Goal: Transaction & Acquisition: Purchase product/service

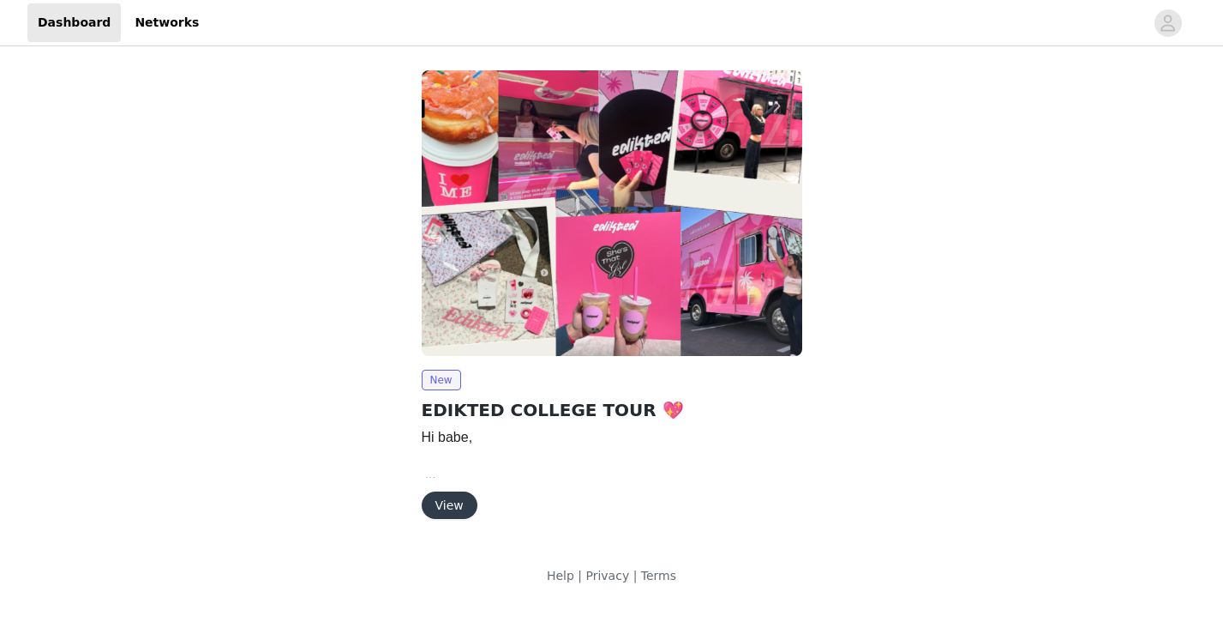
click at [459, 511] on button "View" at bounding box center [450, 504] width 56 height 27
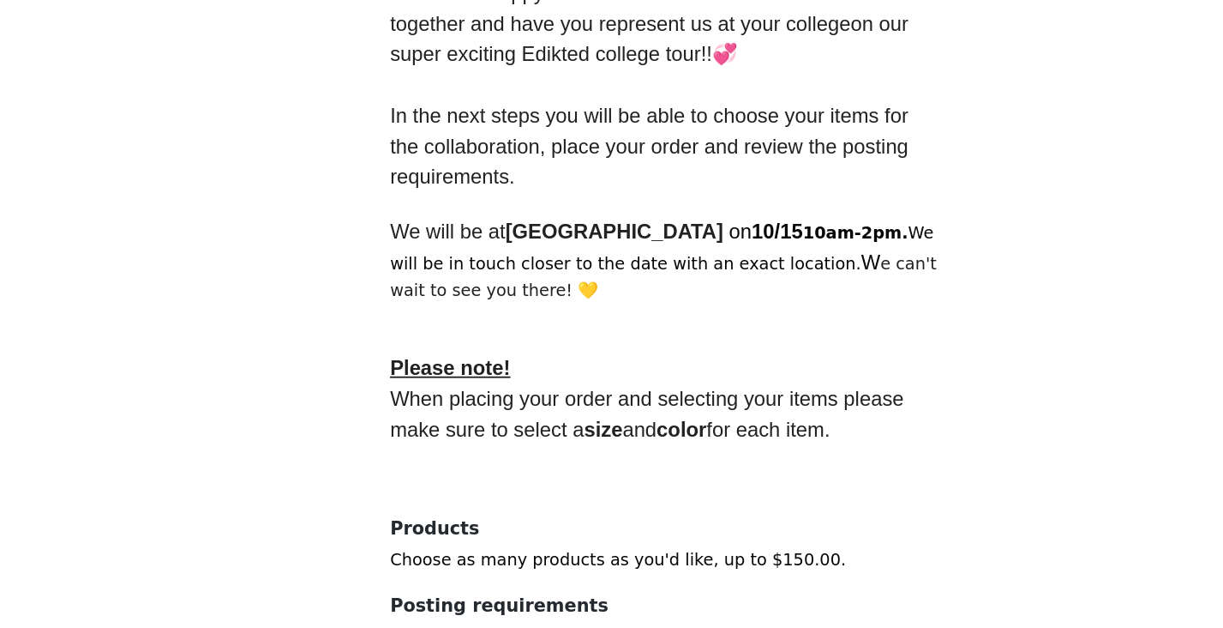
scroll to position [353, 0]
drag, startPoint x: 517, startPoint y: 345, endPoint x: 668, endPoint y: 352, distance: 151.0
click at [668, 352] on p at bounding box center [612, 343] width 370 height 17
click at [668, 351] on p at bounding box center [612, 343] width 370 height 17
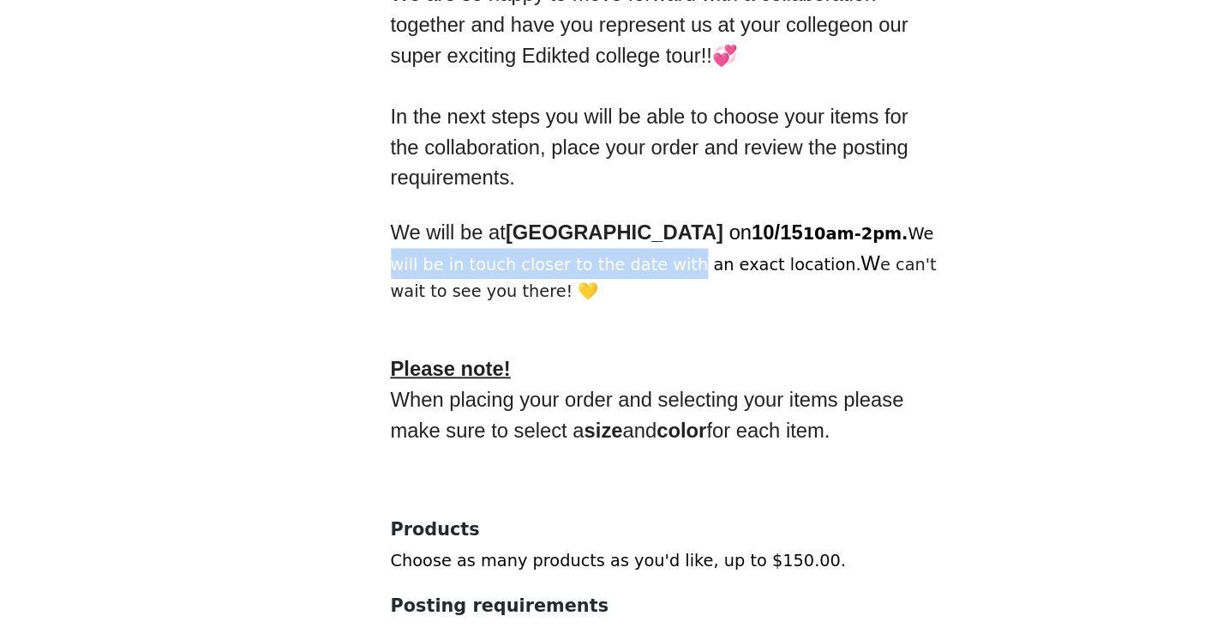
drag, startPoint x: 436, startPoint y: 389, endPoint x: 636, endPoint y: 389, distance: 199.7
click at [636, 389] on p "We will be at [GEOGRAPHIC_DATA] on [DATE] 10am-2pm. We will be in touch closer …" at bounding box center [612, 380] width 370 height 58
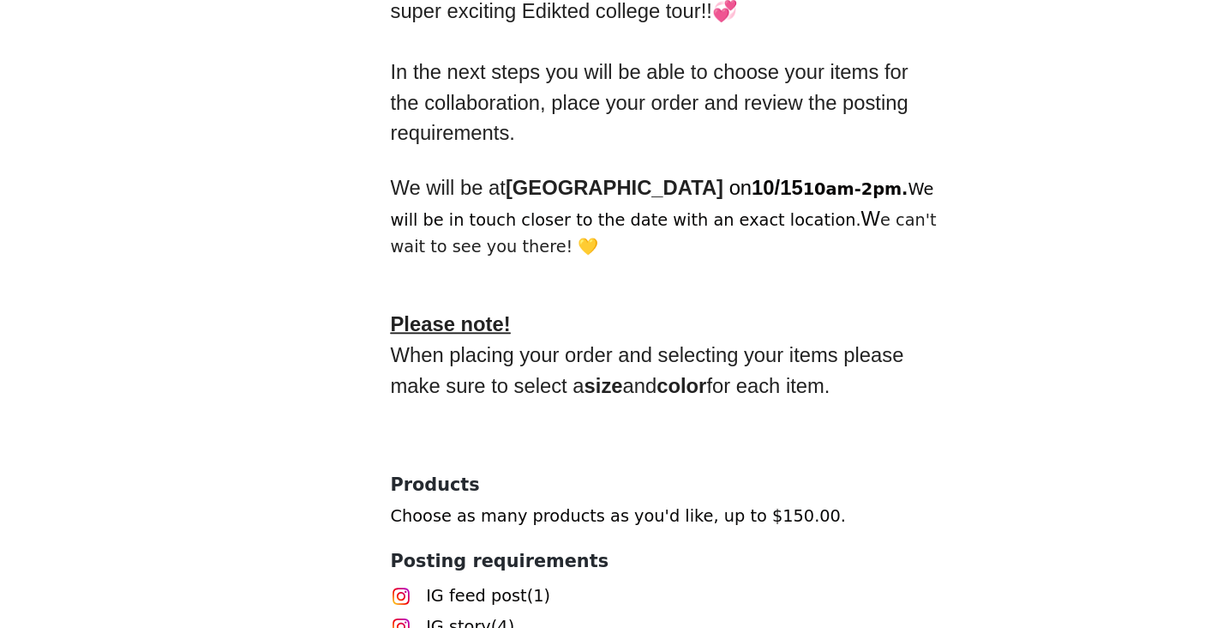
scroll to position [474, 0]
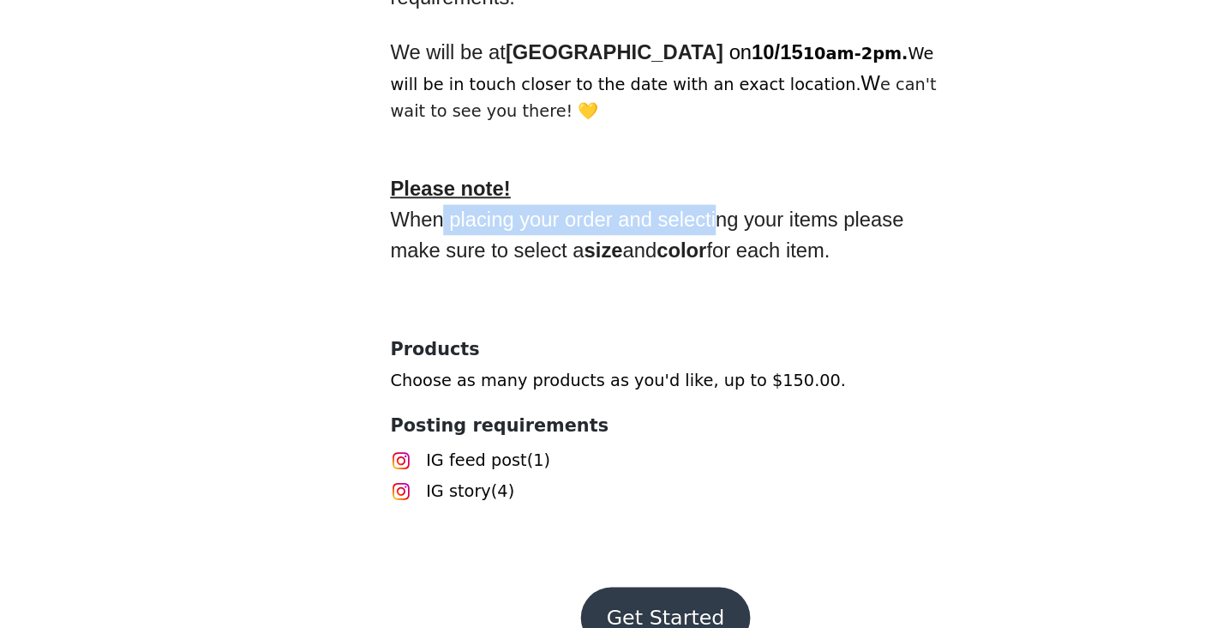
drag, startPoint x: 464, startPoint y: 363, endPoint x: 646, endPoint y: 360, distance: 182.6
click at [646, 360] on p "When placing your order and selecting your items please make sure to select a s…" at bounding box center [612, 363] width 370 height 41
click at [646, 360] on span "When placing your order and selecting your items please make sure to select a s…" at bounding box center [601, 362] width 349 height 35
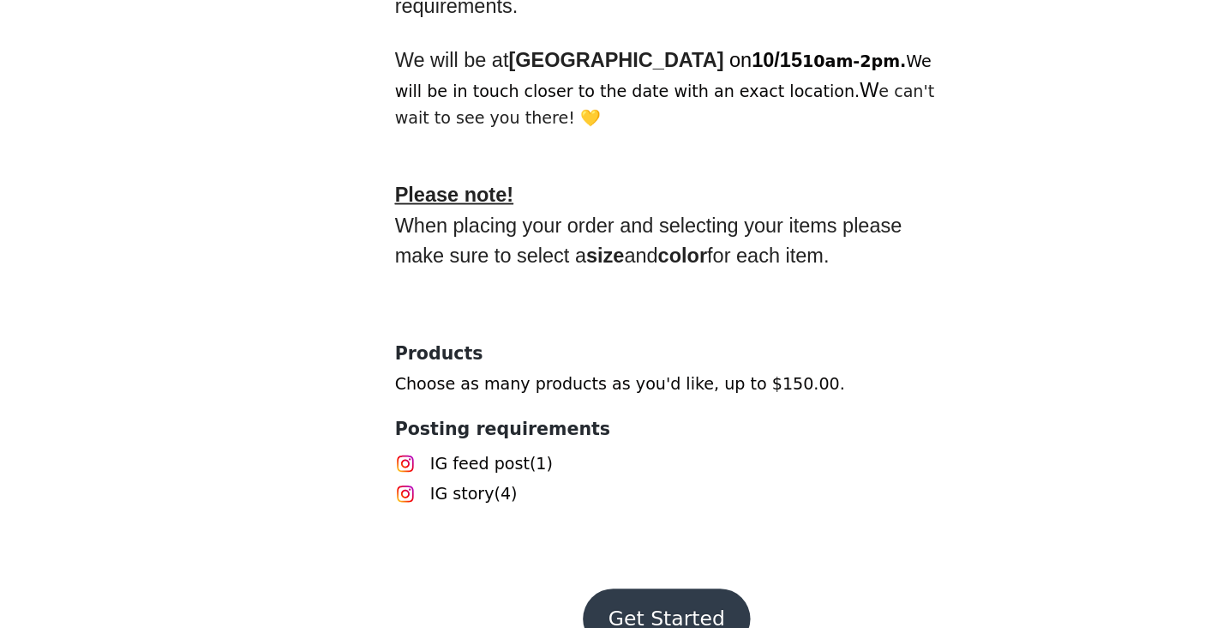
scroll to position [510, 0]
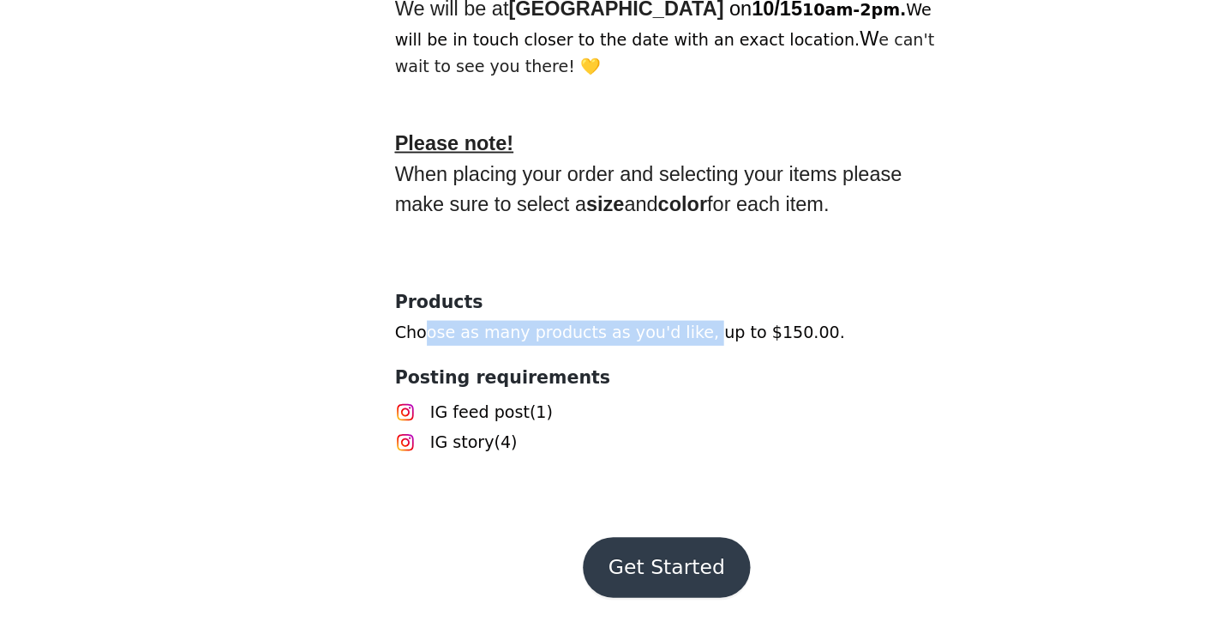
drag, startPoint x: 444, startPoint y: 433, endPoint x: 635, endPoint y: 433, distance: 191.2
click at [635, 433] on p "Choose as many products as you'd like, up to $150.00." at bounding box center [612, 426] width 370 height 17
click at [631, 577] on button "Get Started" at bounding box center [612, 586] width 114 height 41
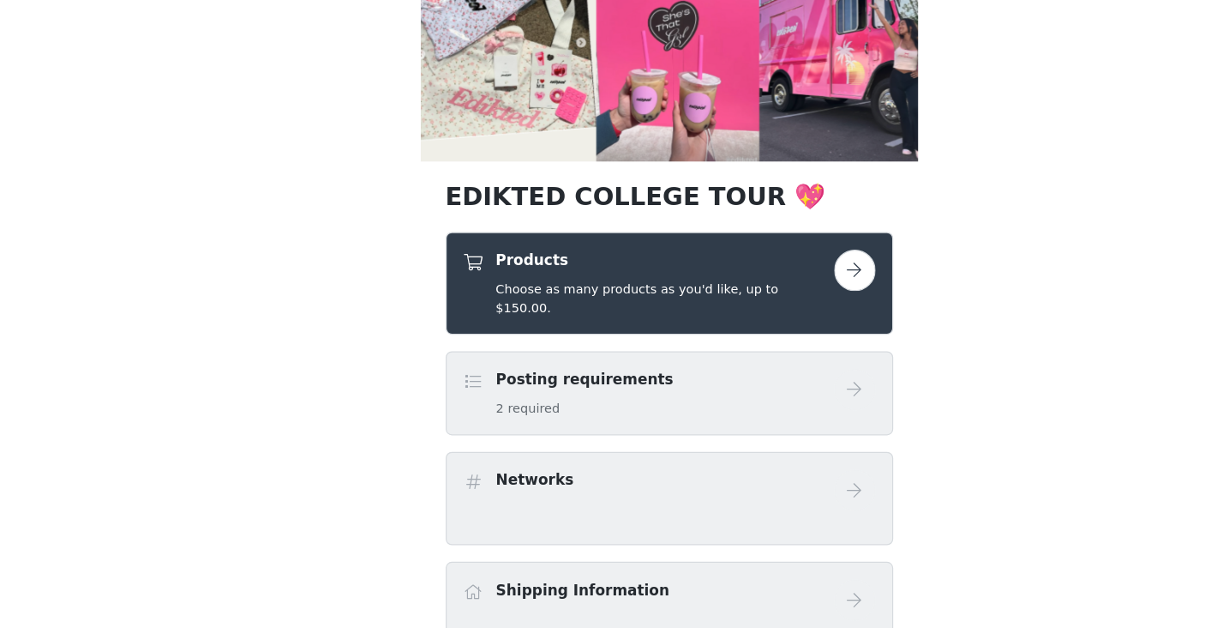
scroll to position [224, 0]
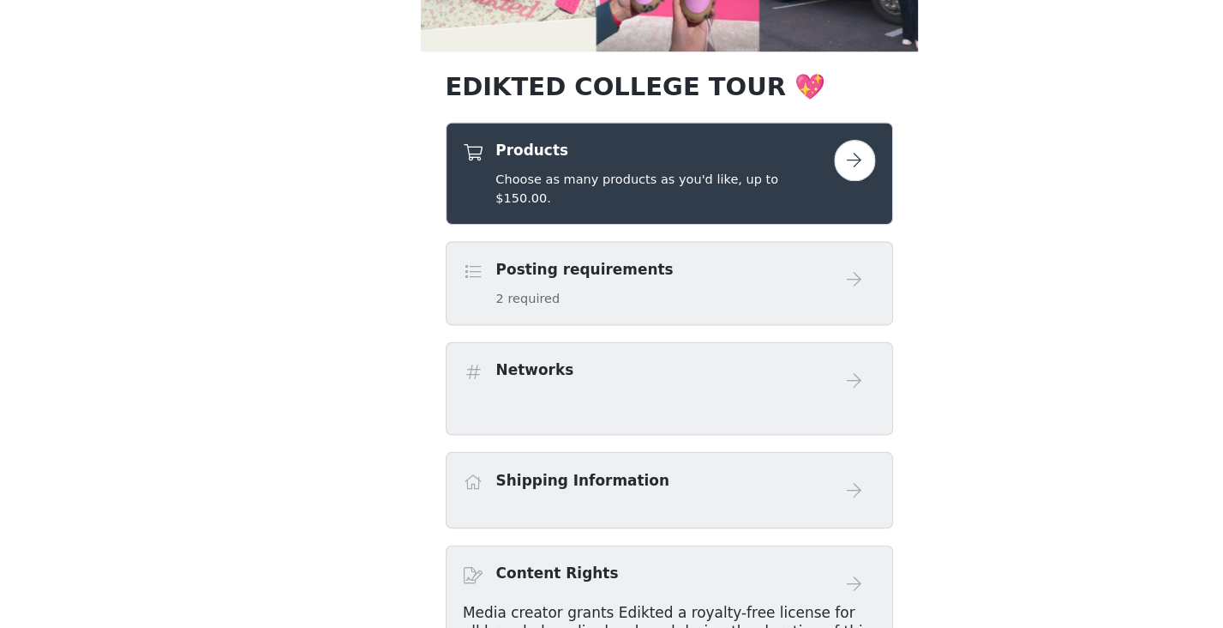
click at [759, 248] on button "button" at bounding box center [765, 241] width 34 height 34
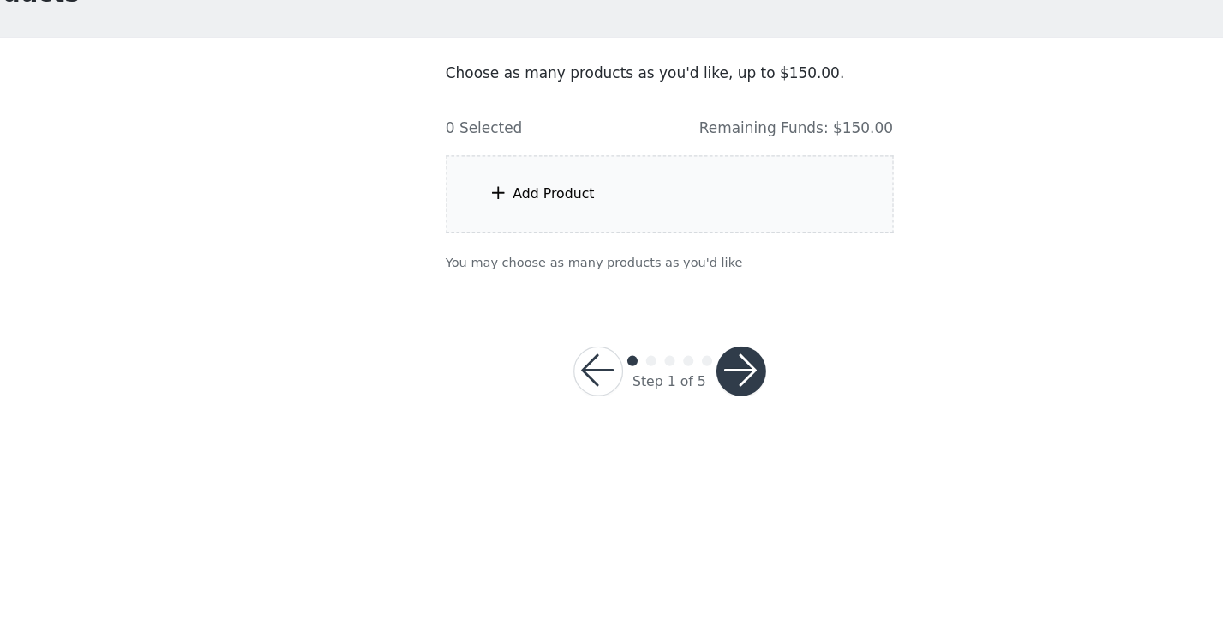
click at [555, 276] on div "Add Product" at bounding box center [612, 269] width 370 height 64
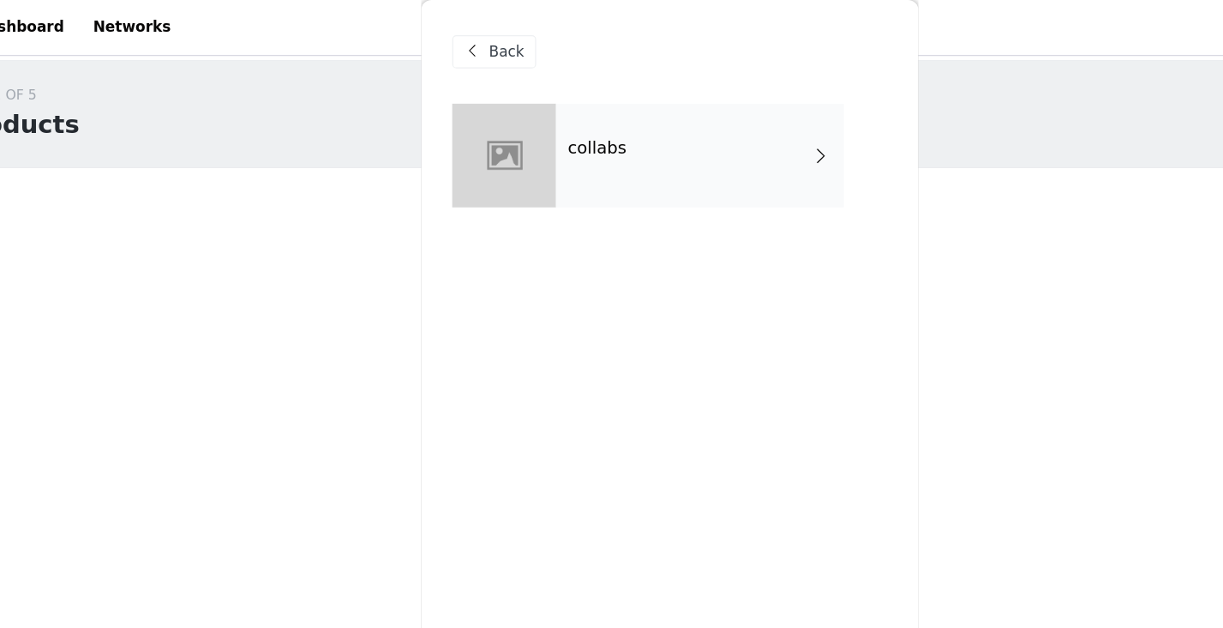
click at [640, 129] on div "collabs" at bounding box center [637, 129] width 238 height 86
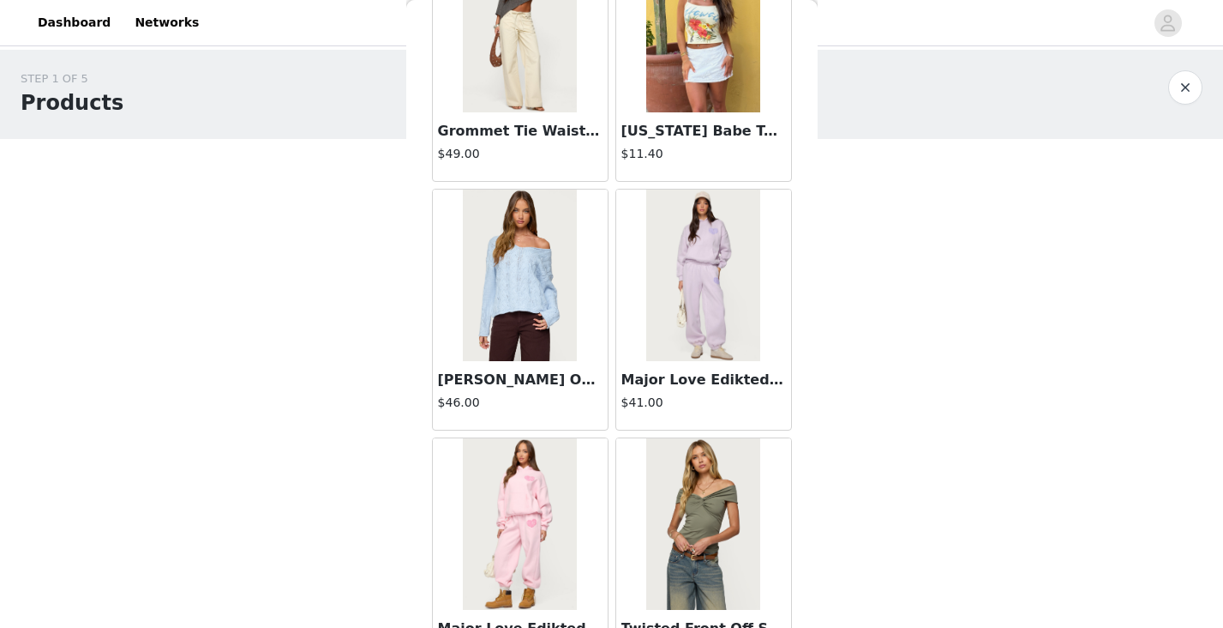
scroll to position [1996, 0]
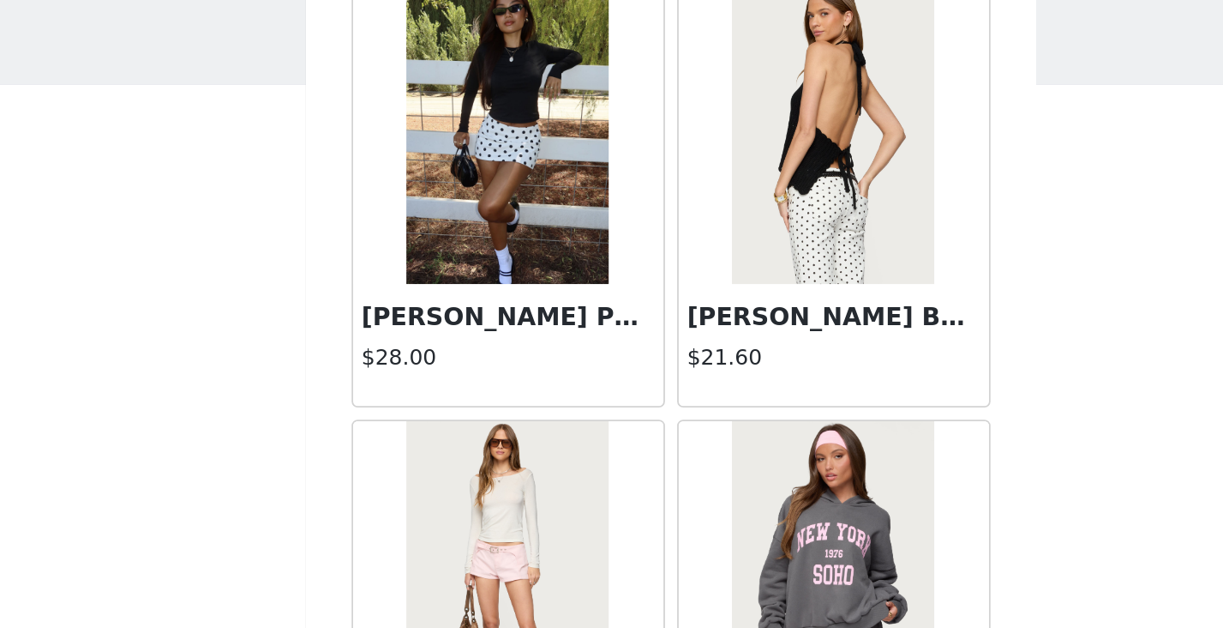
click at [533, 188] on img at bounding box center [520, 165] width 114 height 171
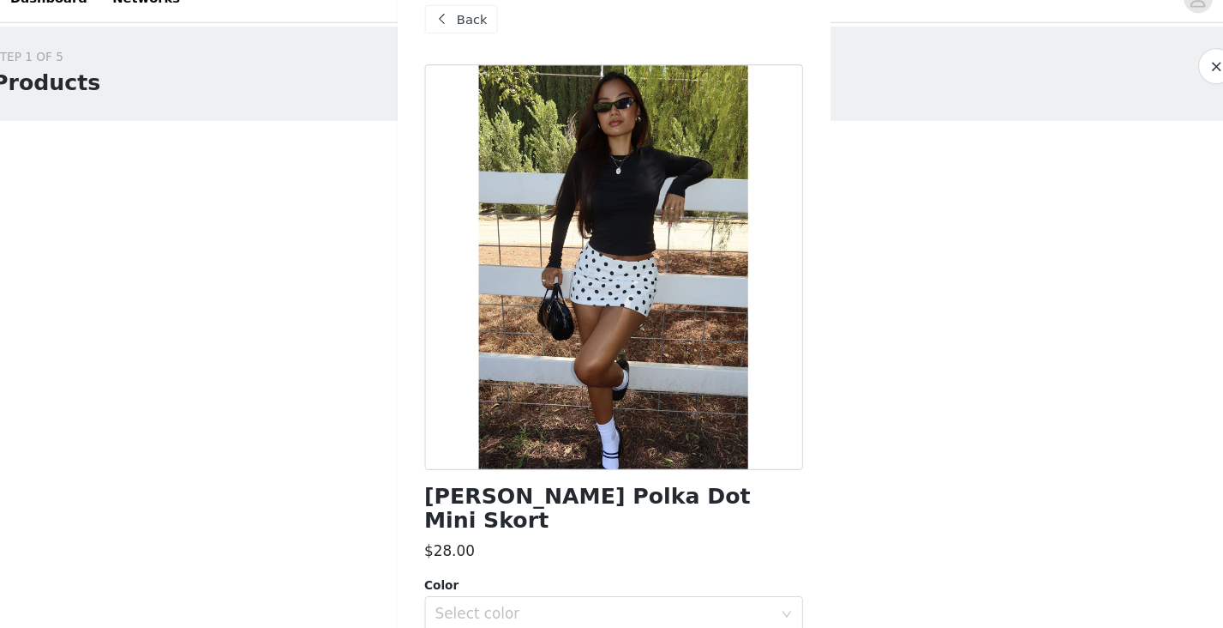
scroll to position [189, 0]
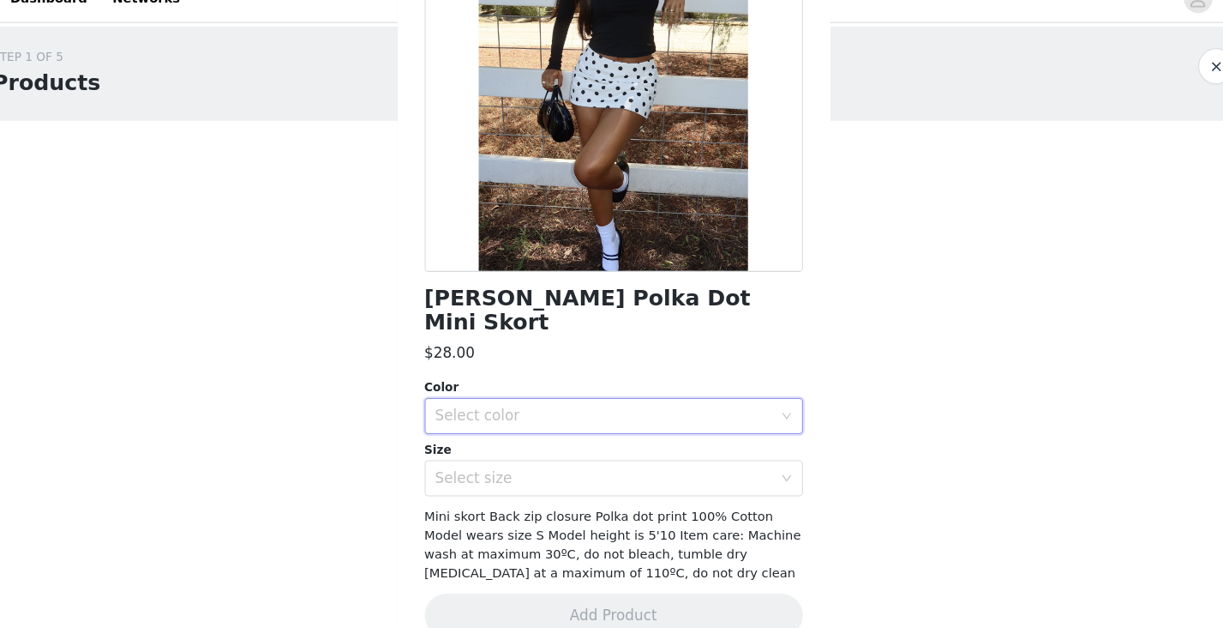
click at [706, 404] on div "Select color" at bounding box center [606, 420] width 328 height 33
click at [648, 441] on li "WHITE AND BLACK" at bounding box center [612, 434] width 360 height 27
click at [640, 471] on div "Select size" at bounding box center [602, 479] width 321 height 17
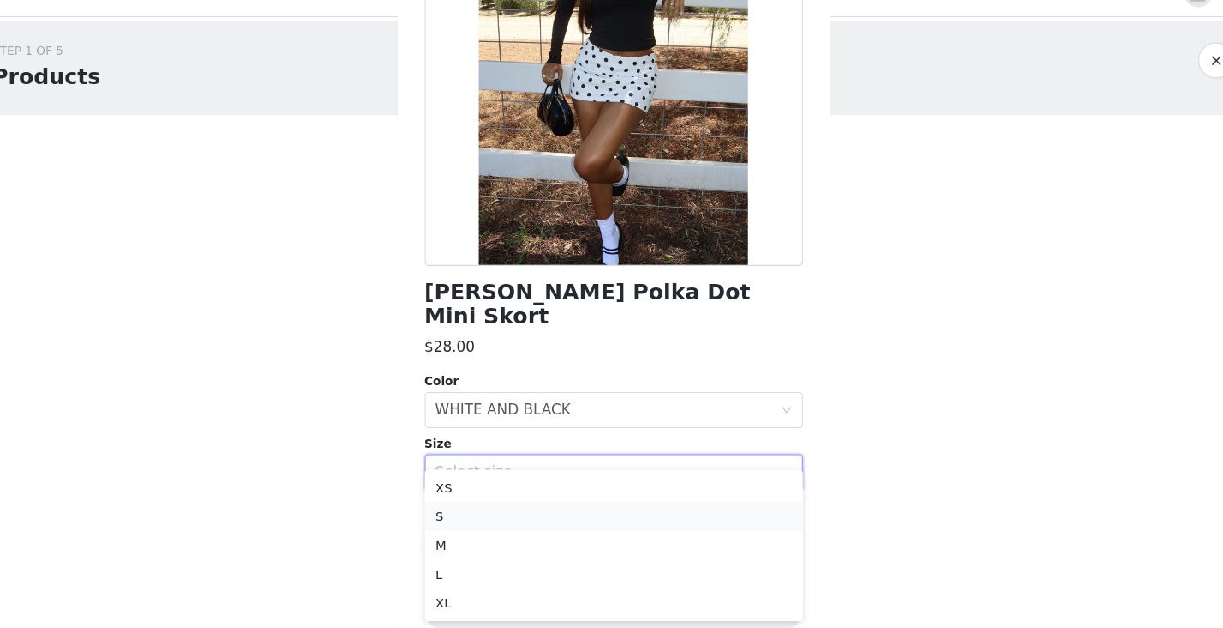
click at [525, 529] on li "S" at bounding box center [612, 521] width 360 height 27
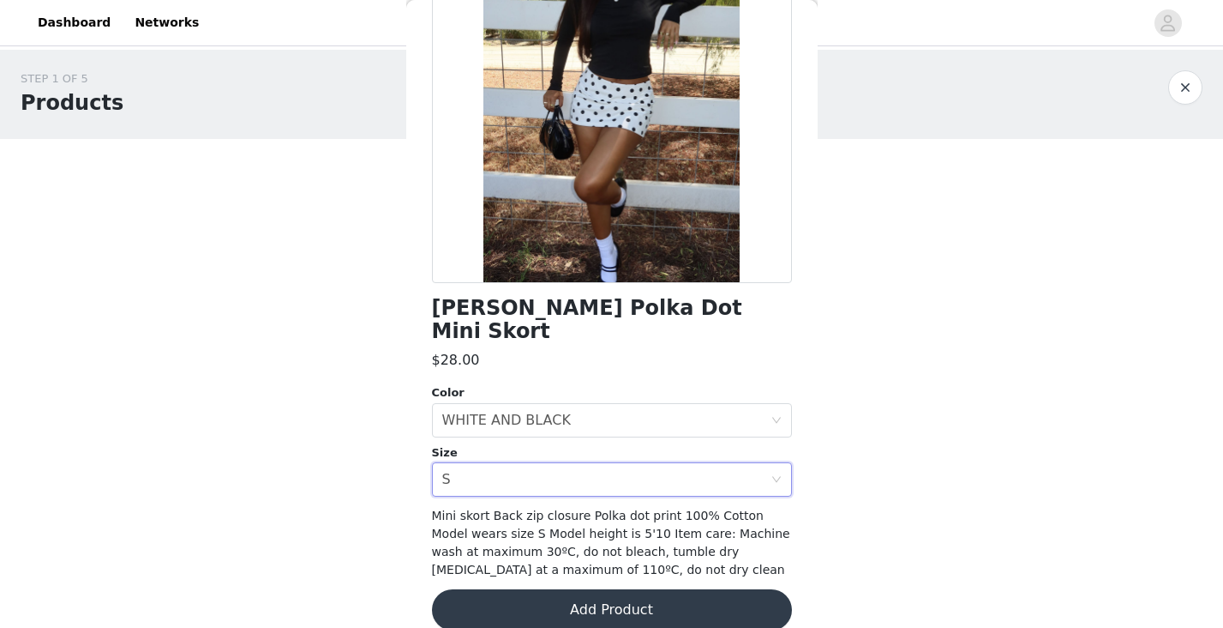
click at [581, 598] on button "Add Product" at bounding box center [612, 609] width 360 height 41
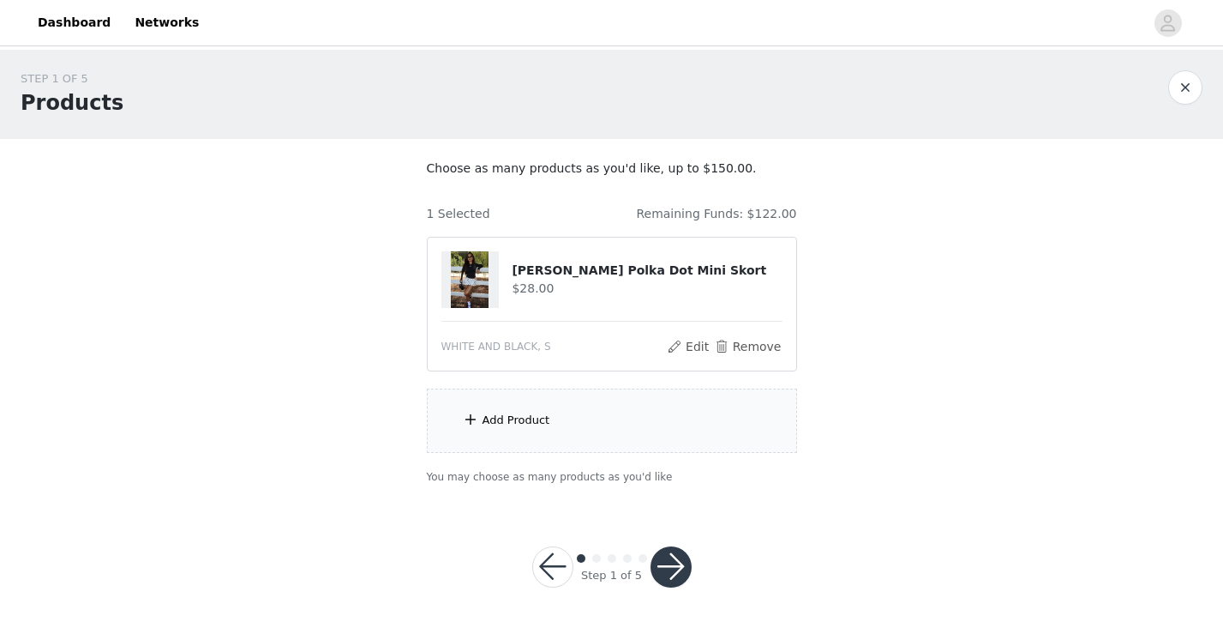
click at [610, 414] on div "Add Product" at bounding box center [612, 420] width 370 height 64
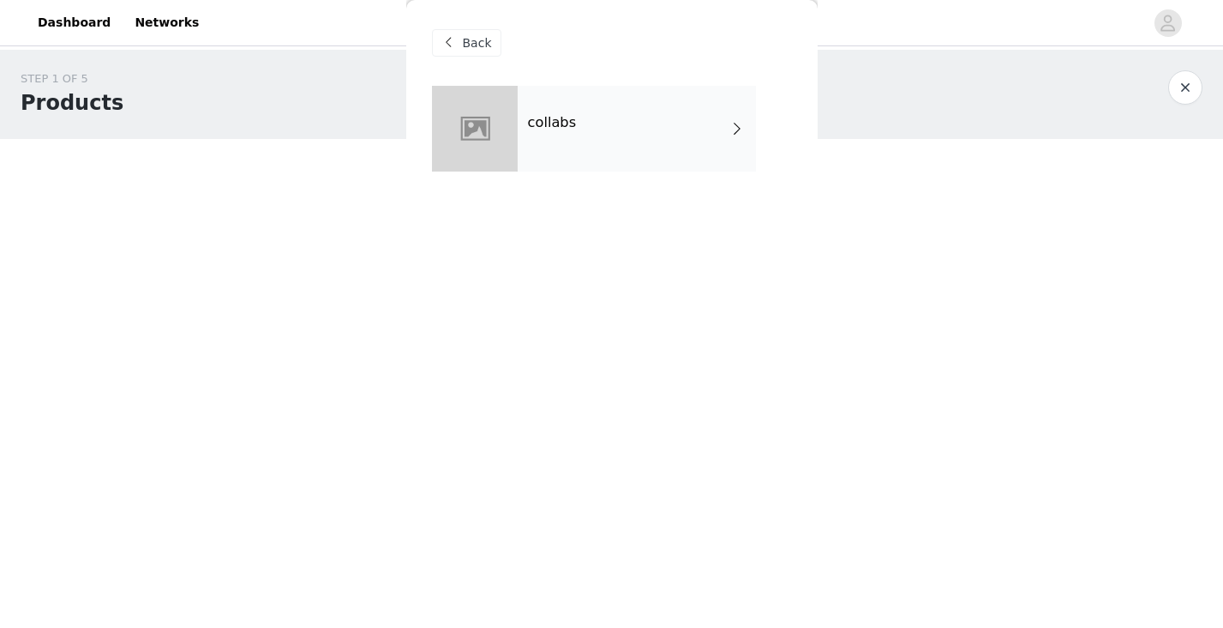
click at [526, 128] on div "collabs" at bounding box center [637, 129] width 238 height 86
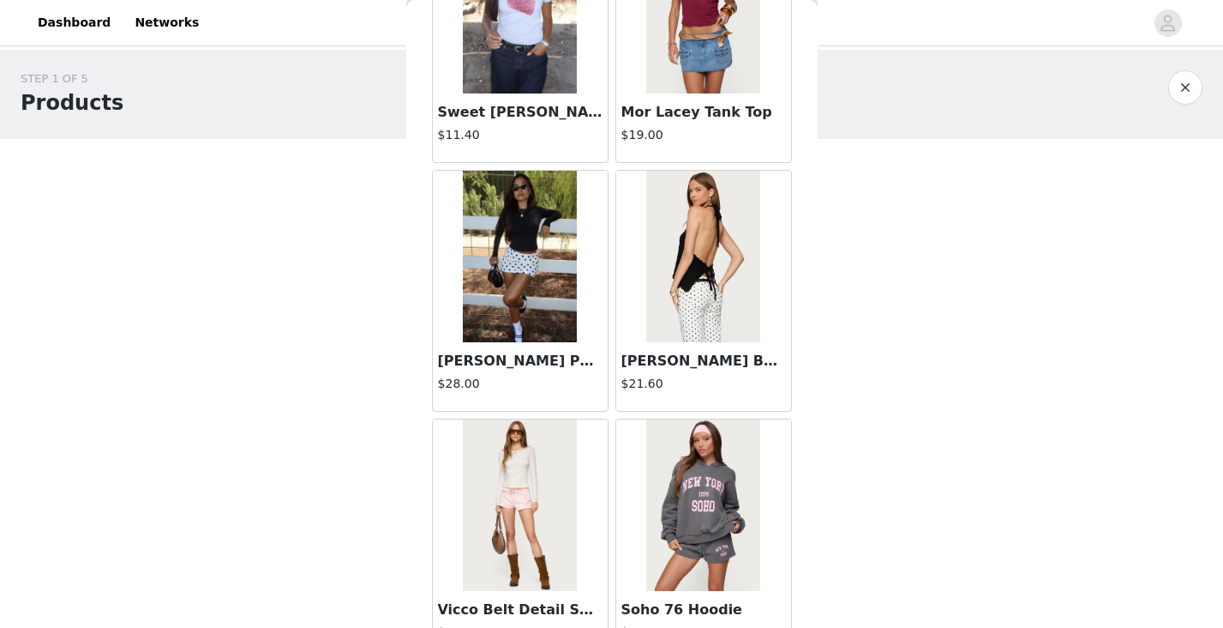
scroll to position [1996, 0]
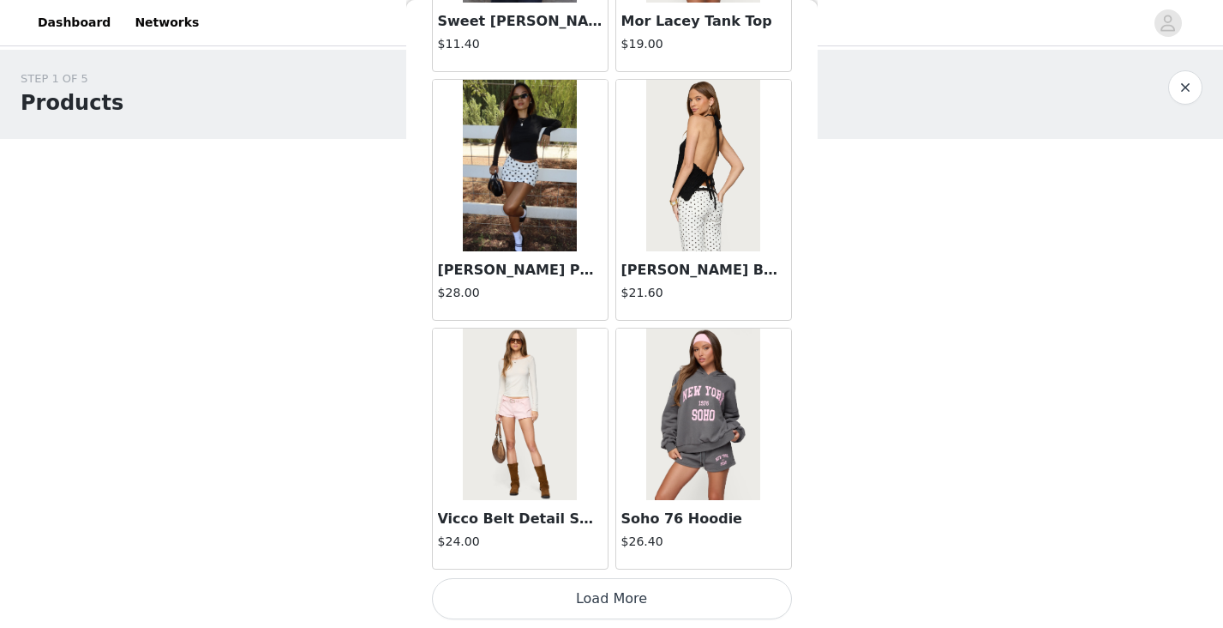
click at [651, 580] on button "Load More" at bounding box center [612, 598] width 360 height 41
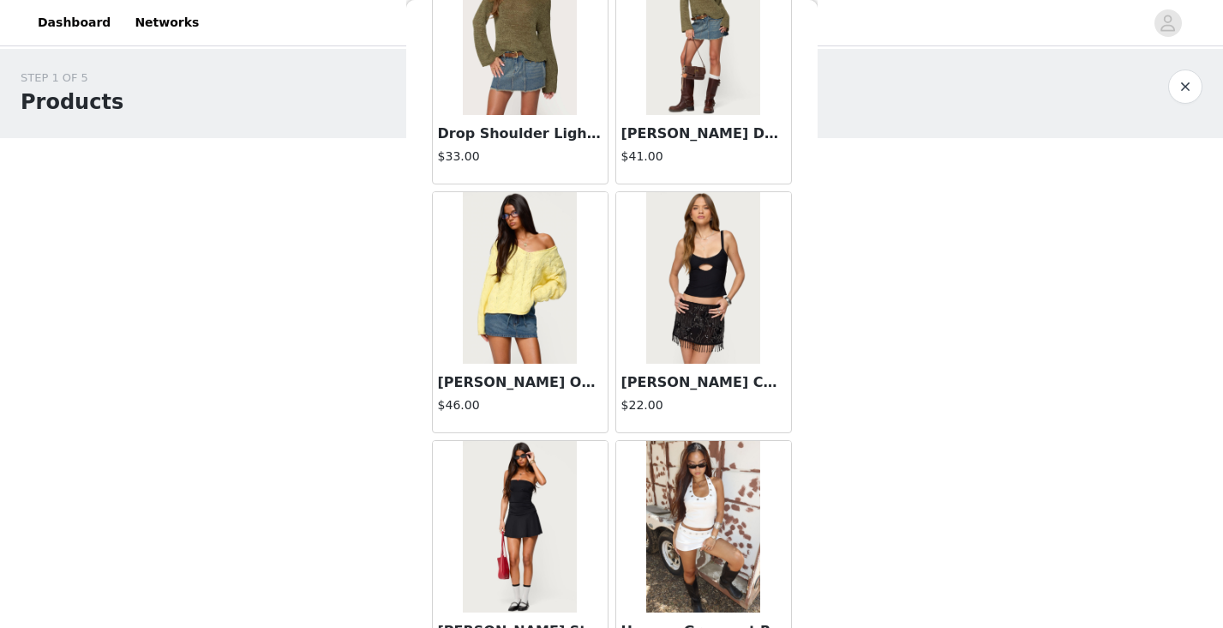
scroll to position [4482, 0]
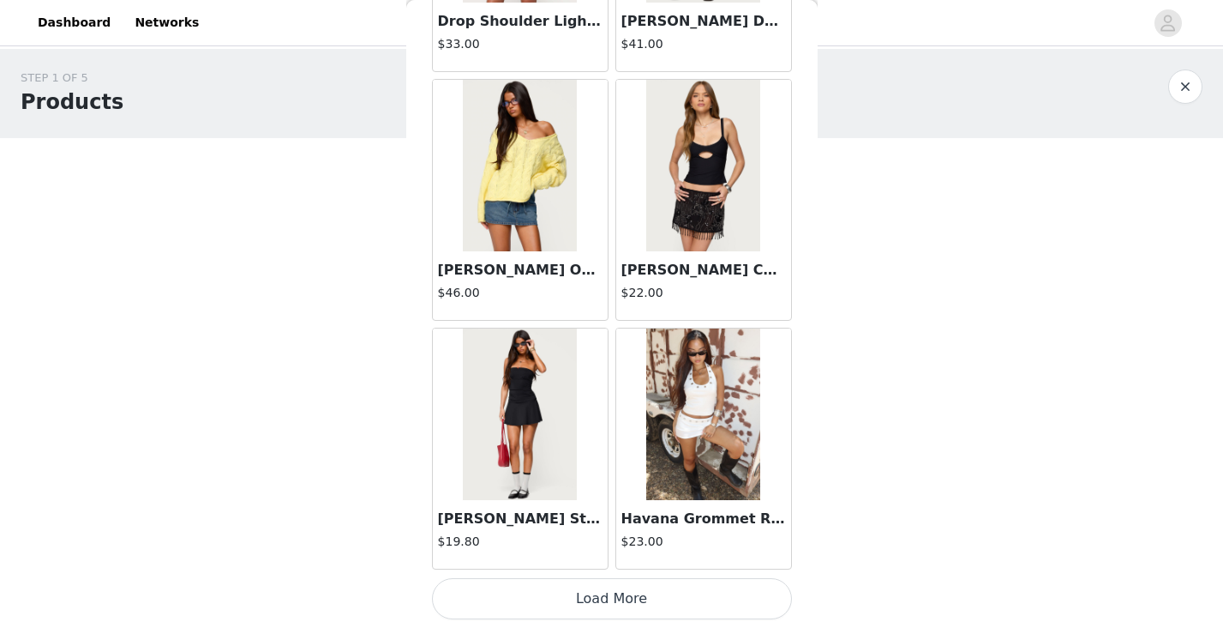
click at [660, 616] on button "Load More" at bounding box center [612, 598] width 360 height 41
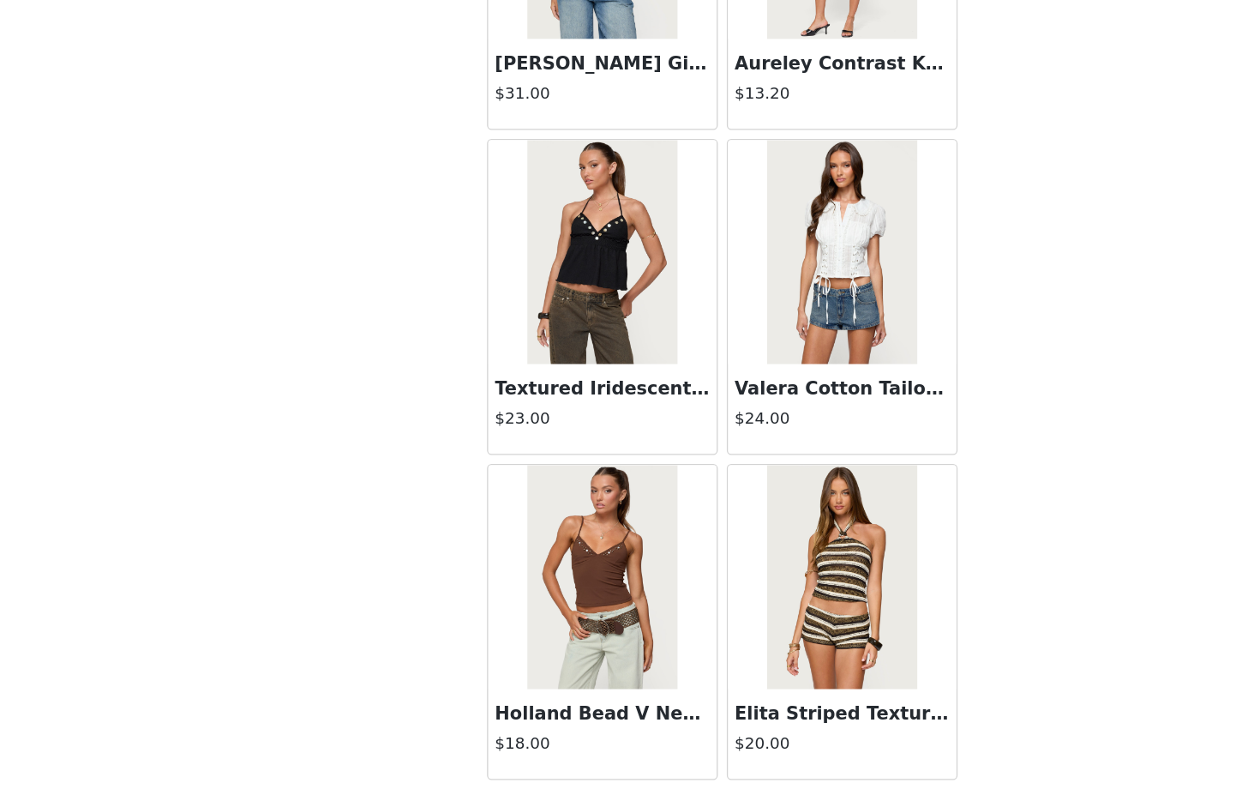
scroll to position [6807, 0]
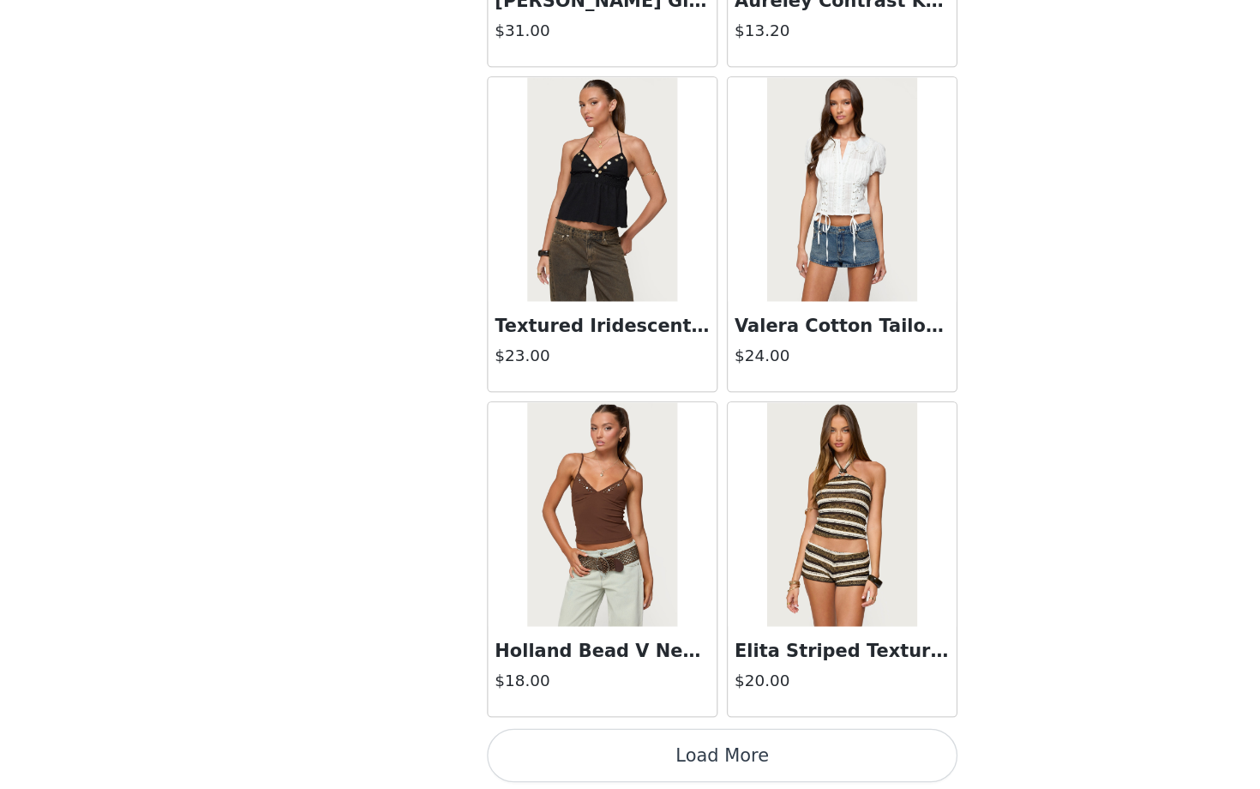
click at [670, 627] on button "Load More" at bounding box center [630, 759] width 360 height 41
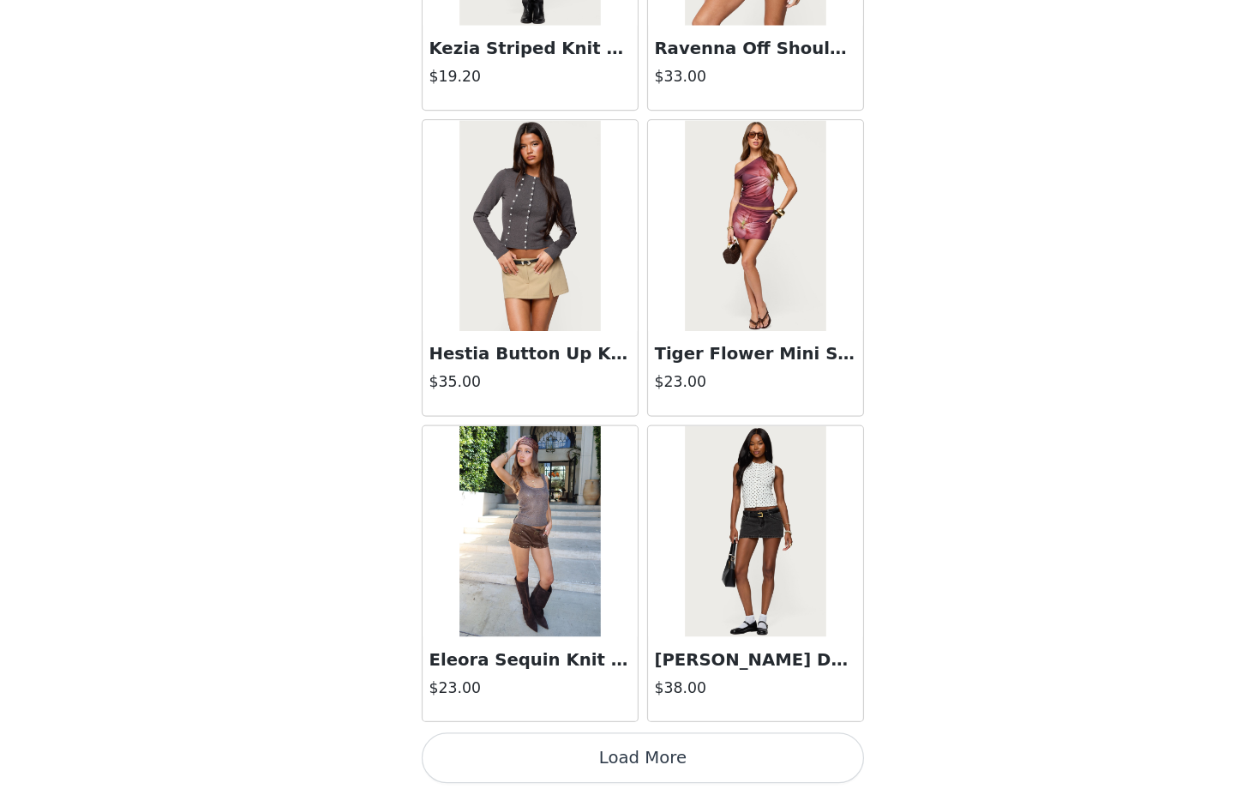
scroll to position [0, 0]
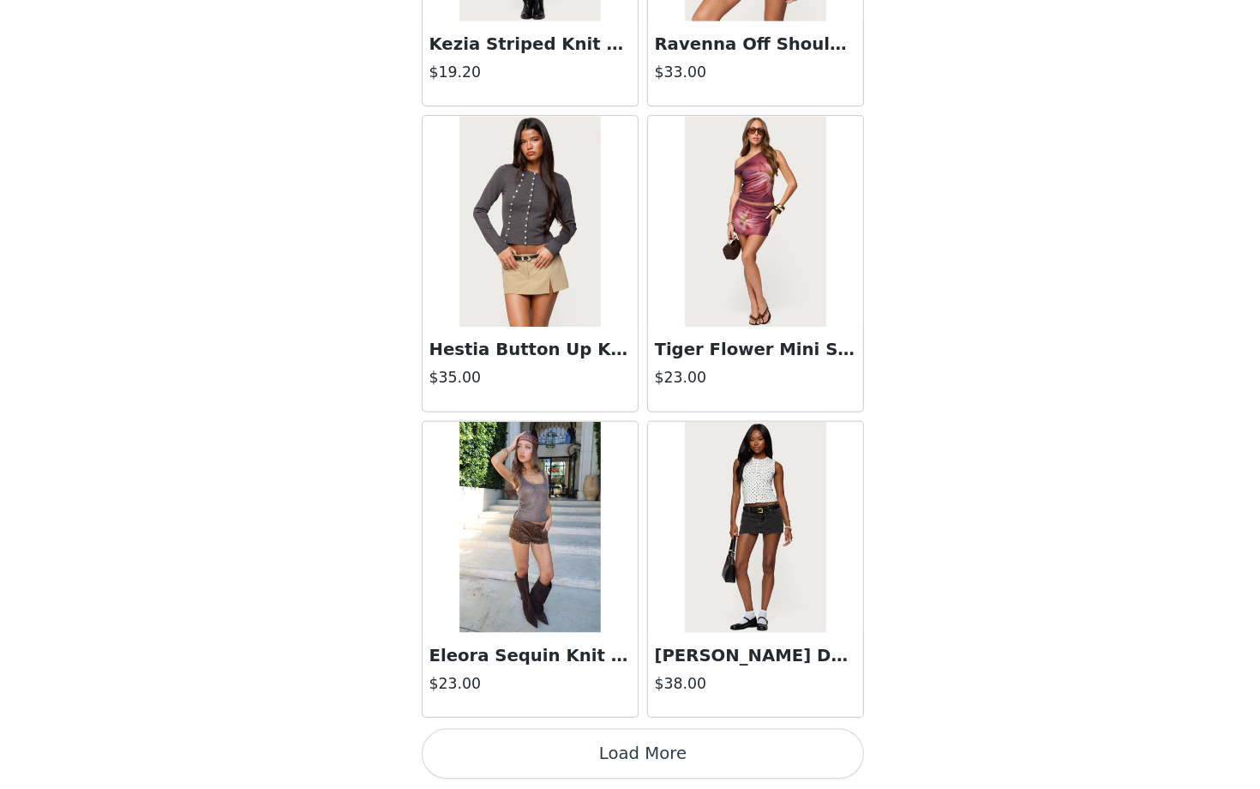
click at [659, 627] on button "Load More" at bounding box center [630, 759] width 360 height 41
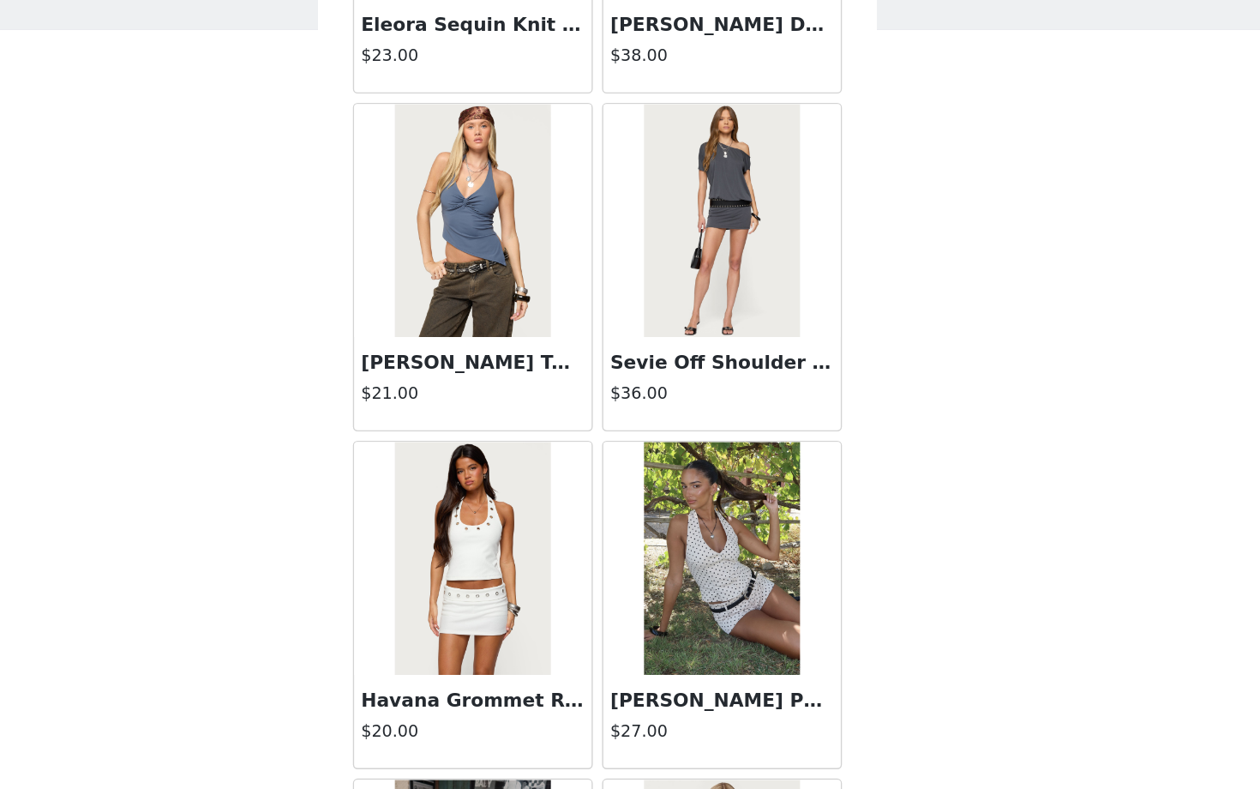
scroll to position [9991, 0]
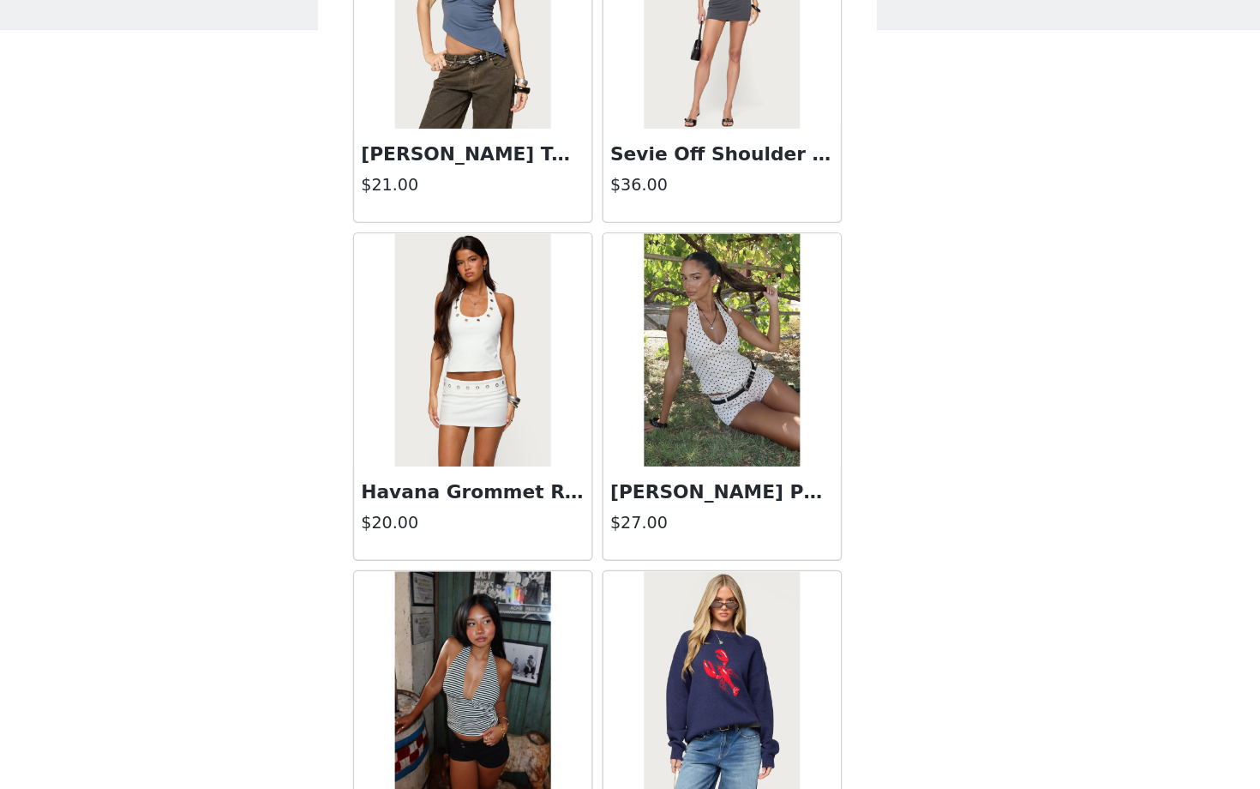
click at [722, 483] on h3 "[PERSON_NAME] Polka Dot Halter Top" at bounding box center [722, 479] width 165 height 21
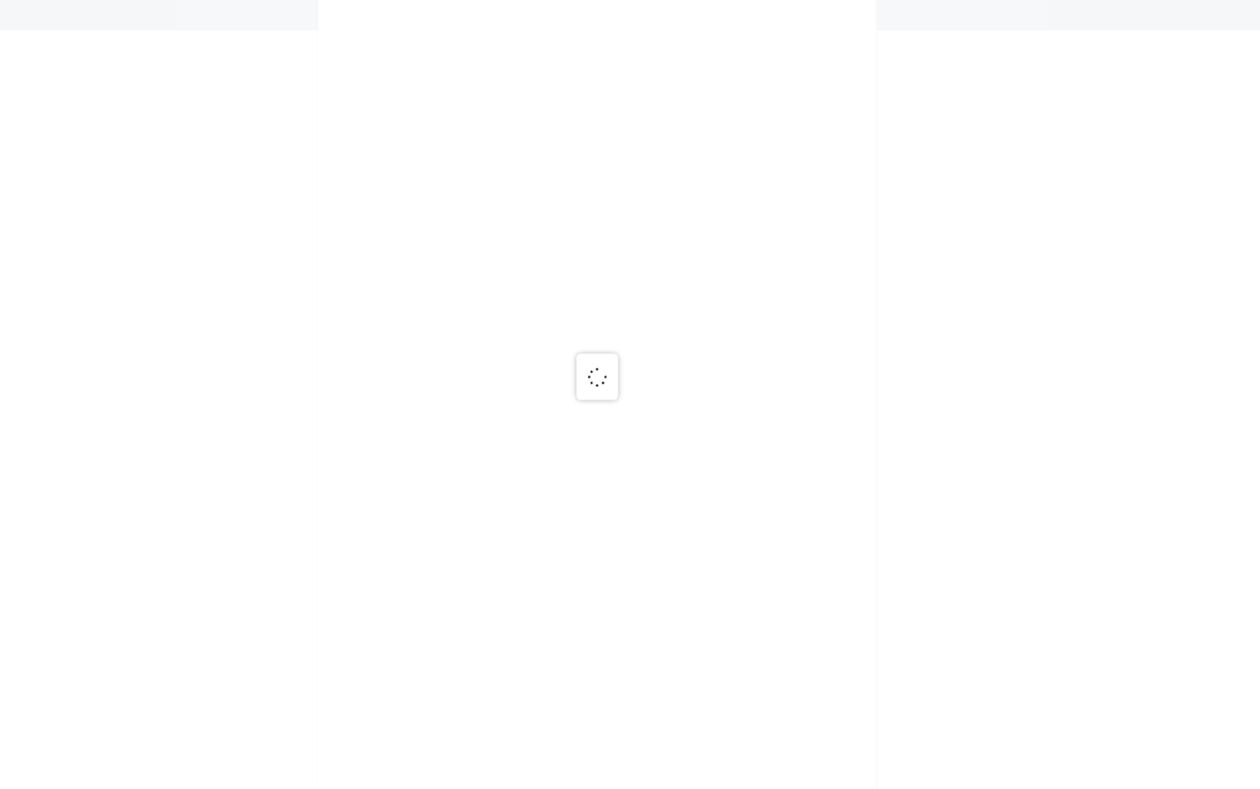
scroll to position [0, 0]
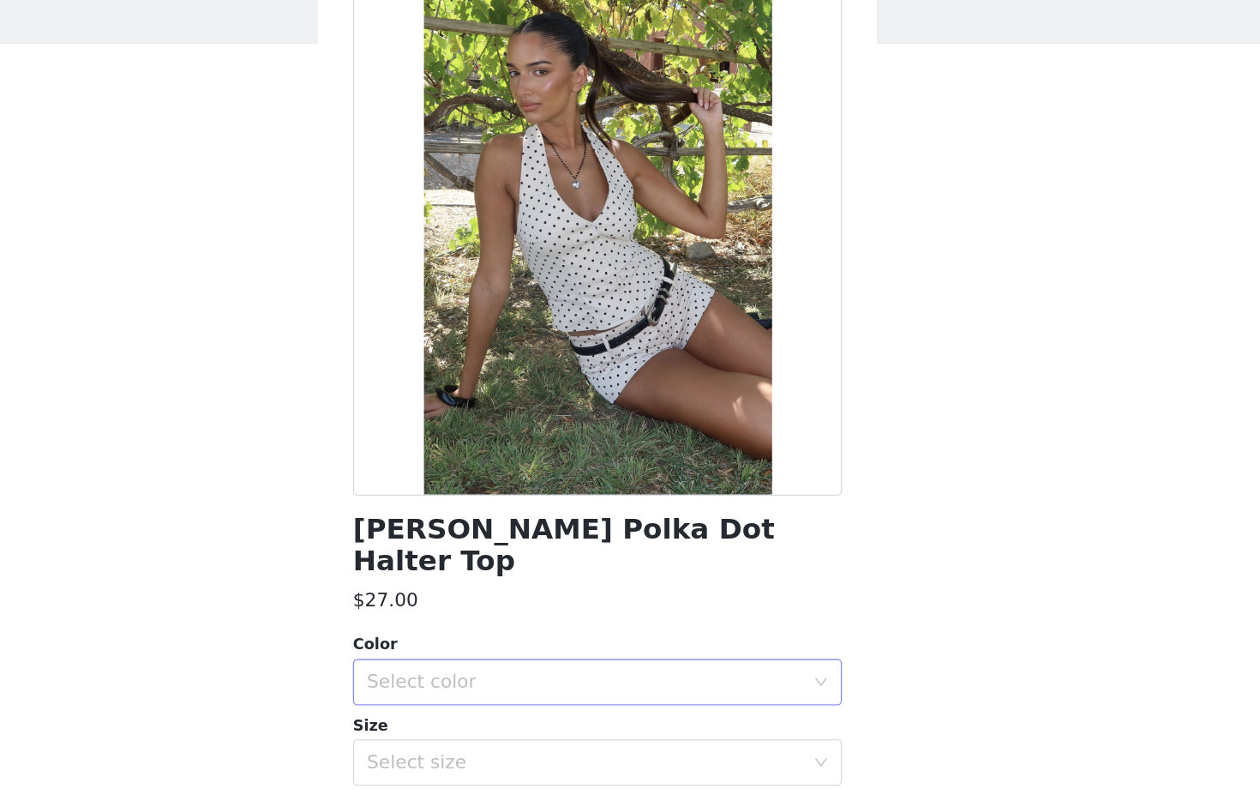
click at [606, 600] on div "Select color" at bounding box center [620, 608] width 321 height 17
click at [598, 538] on div "$27.00" at bounding box center [630, 548] width 360 height 21
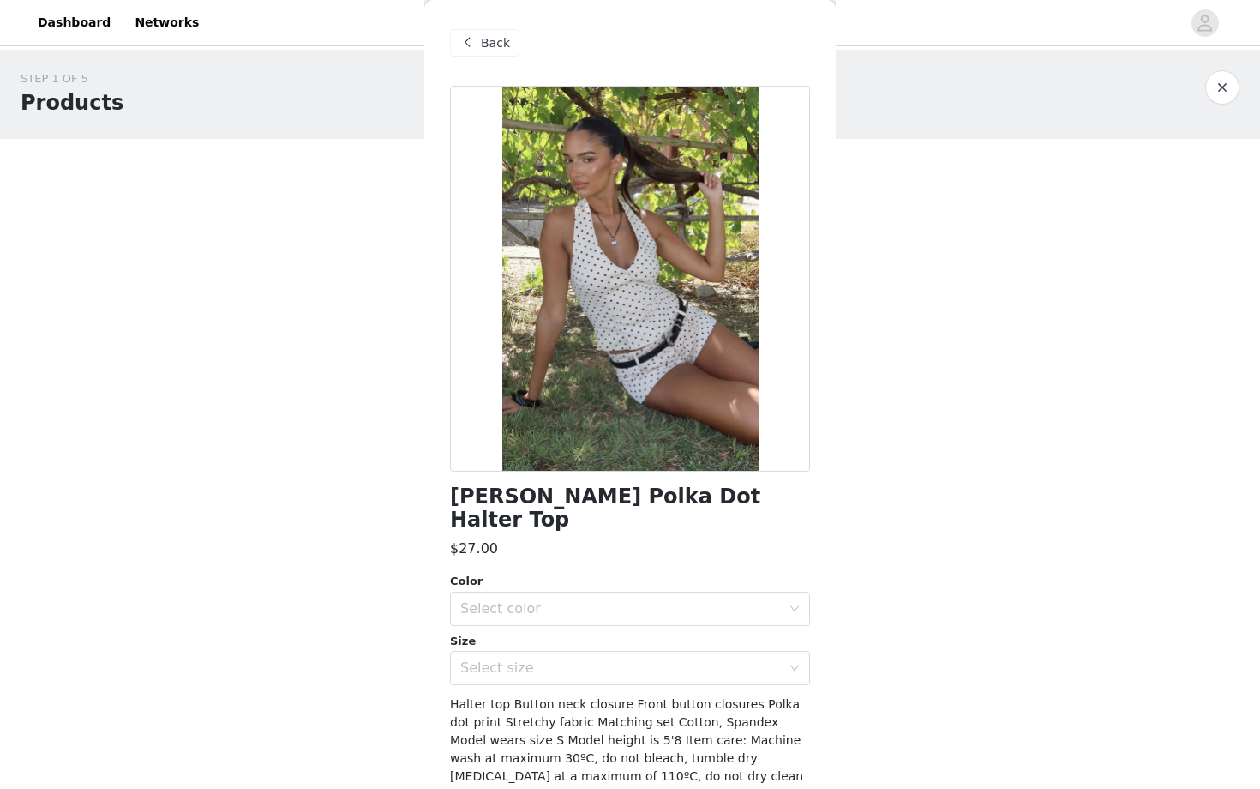
click at [485, 43] on span "Back" at bounding box center [495, 43] width 29 height 18
